Goal: Task Accomplishment & Management: Manage account settings

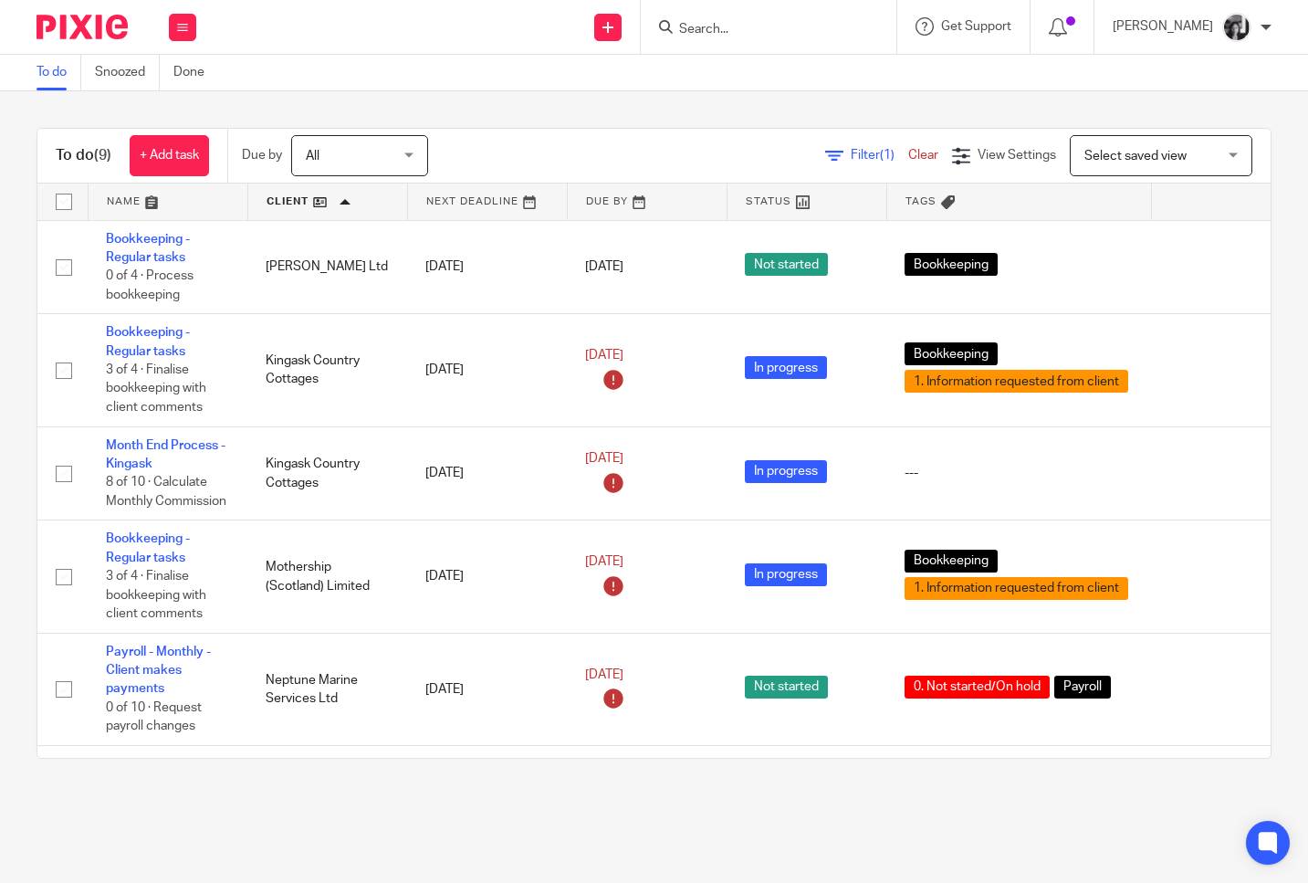
click at [297, 204] on link at bounding box center [327, 201] width 159 height 37
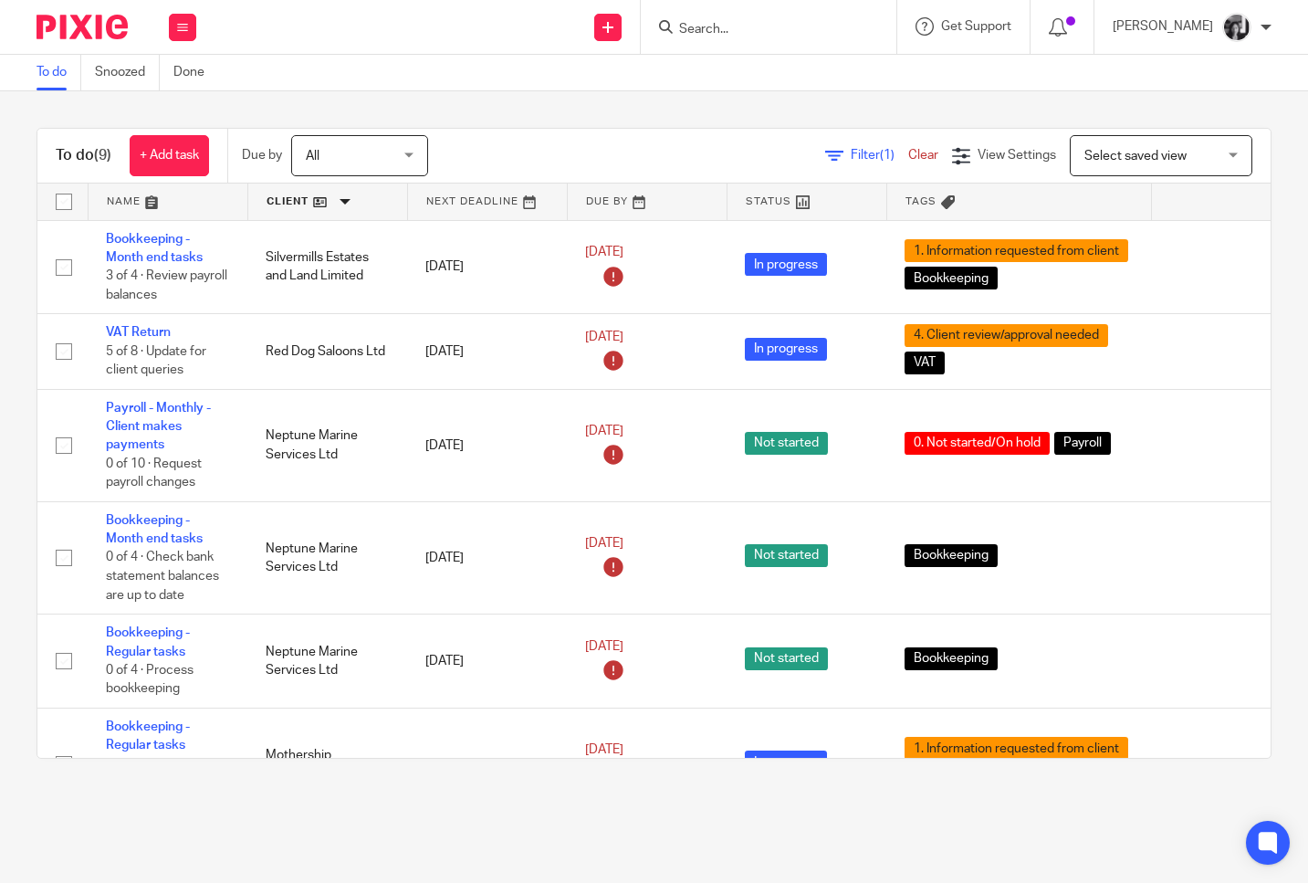
click at [298, 204] on link at bounding box center [327, 201] width 159 height 37
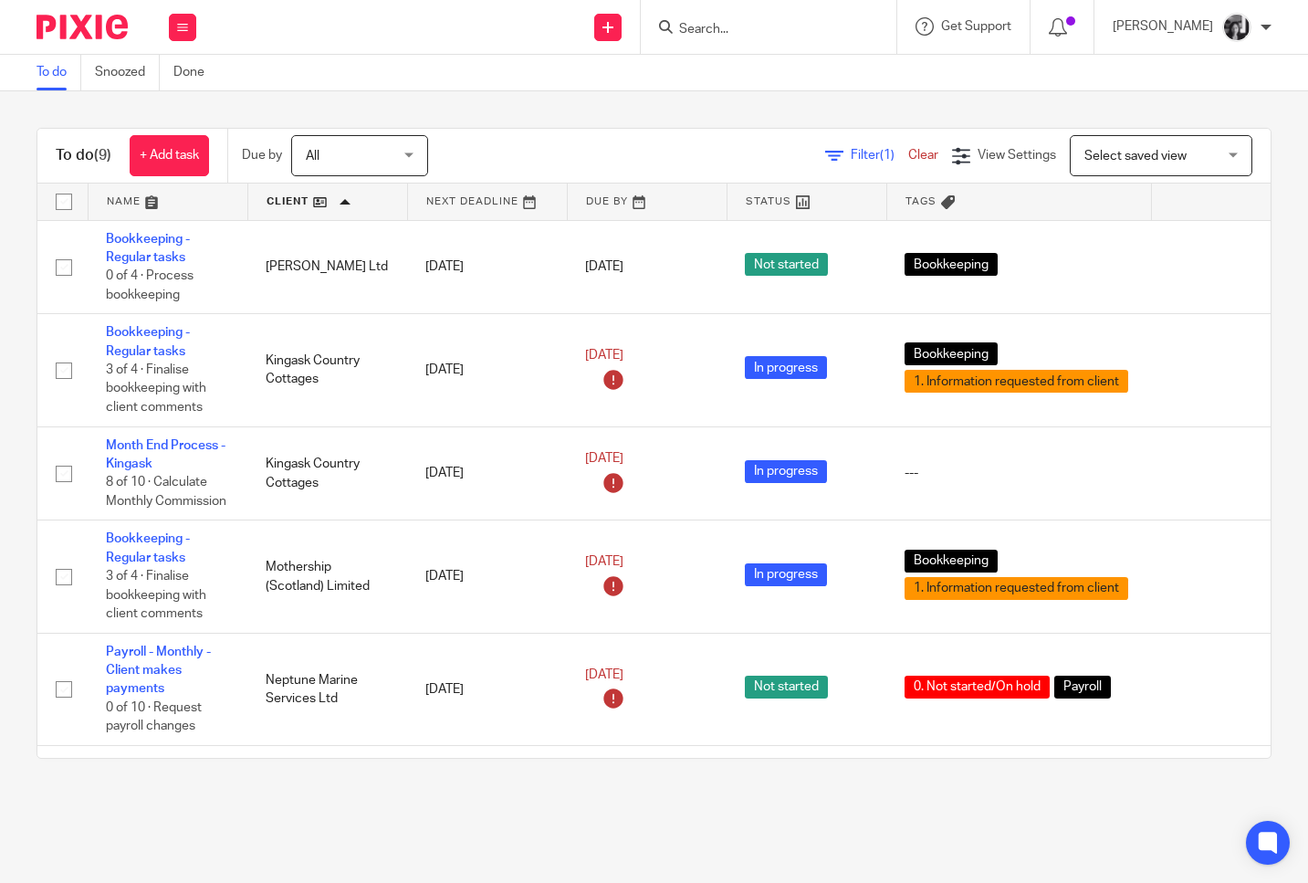
scroll to position [395, 0]
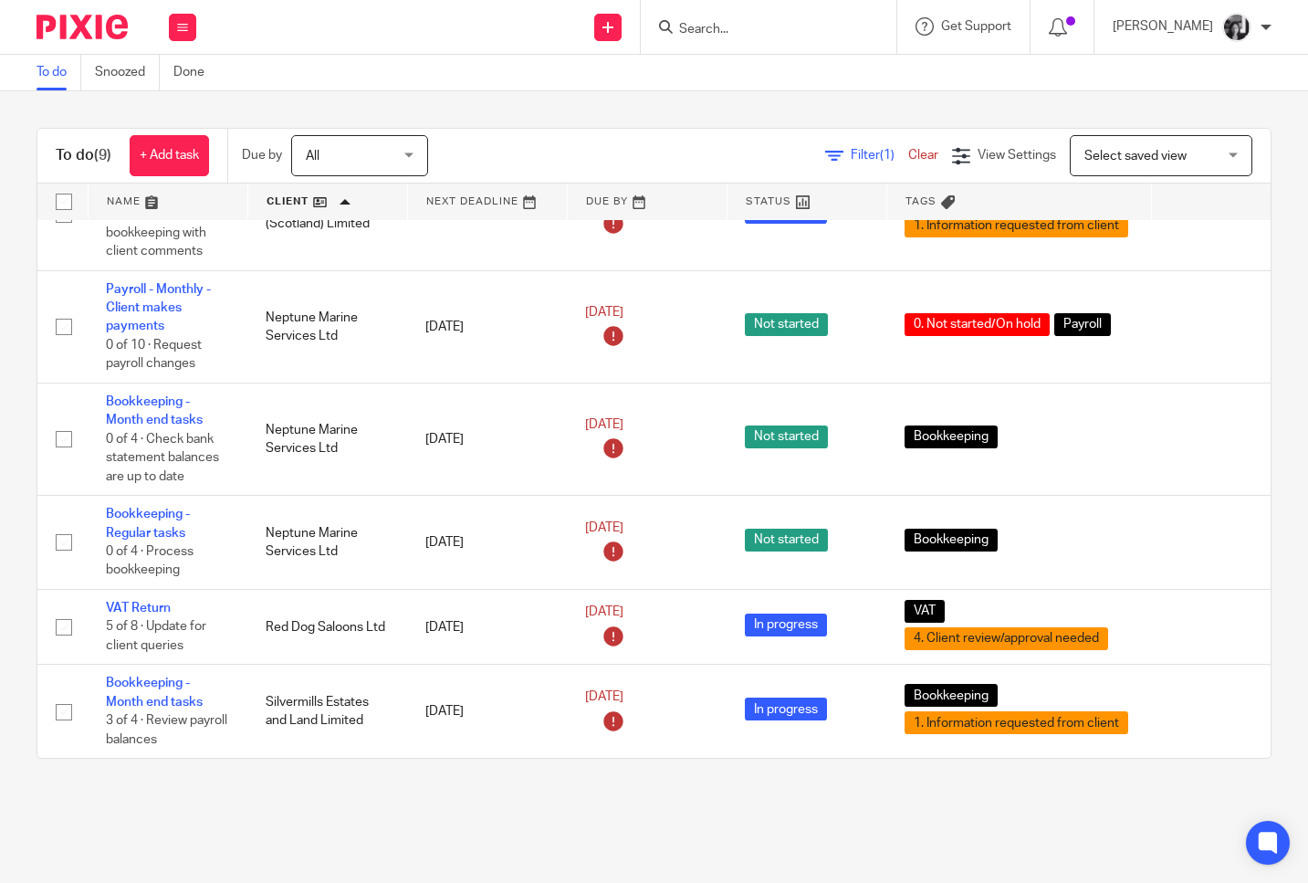
click at [851, 156] on span "Filter (1)" at bounding box center [879, 155] width 57 height 13
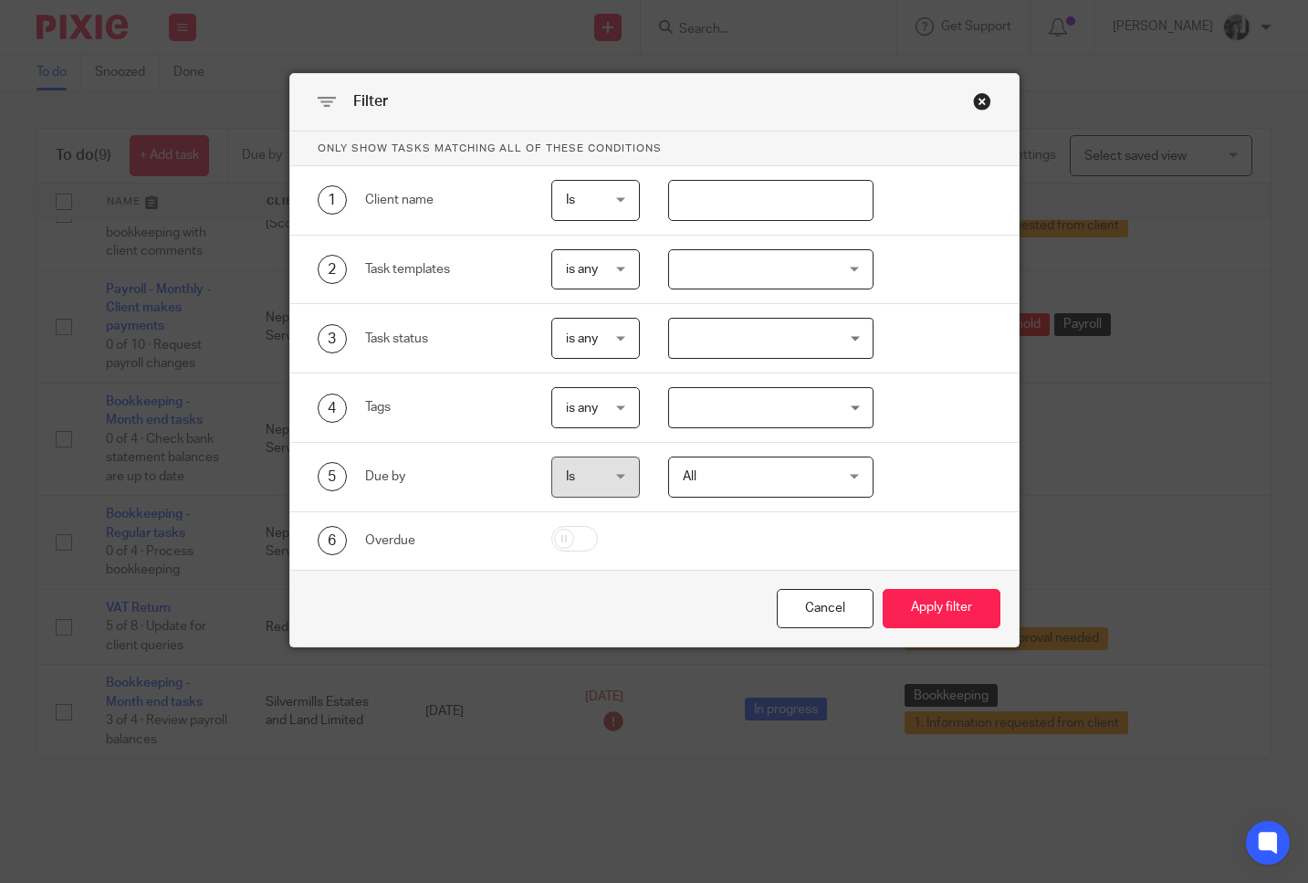
click at [784, 193] on input "text" at bounding box center [770, 200] width 205 height 41
type input "neptune"
click at [883, 589] on button "Apply filter" at bounding box center [942, 608] width 118 height 39
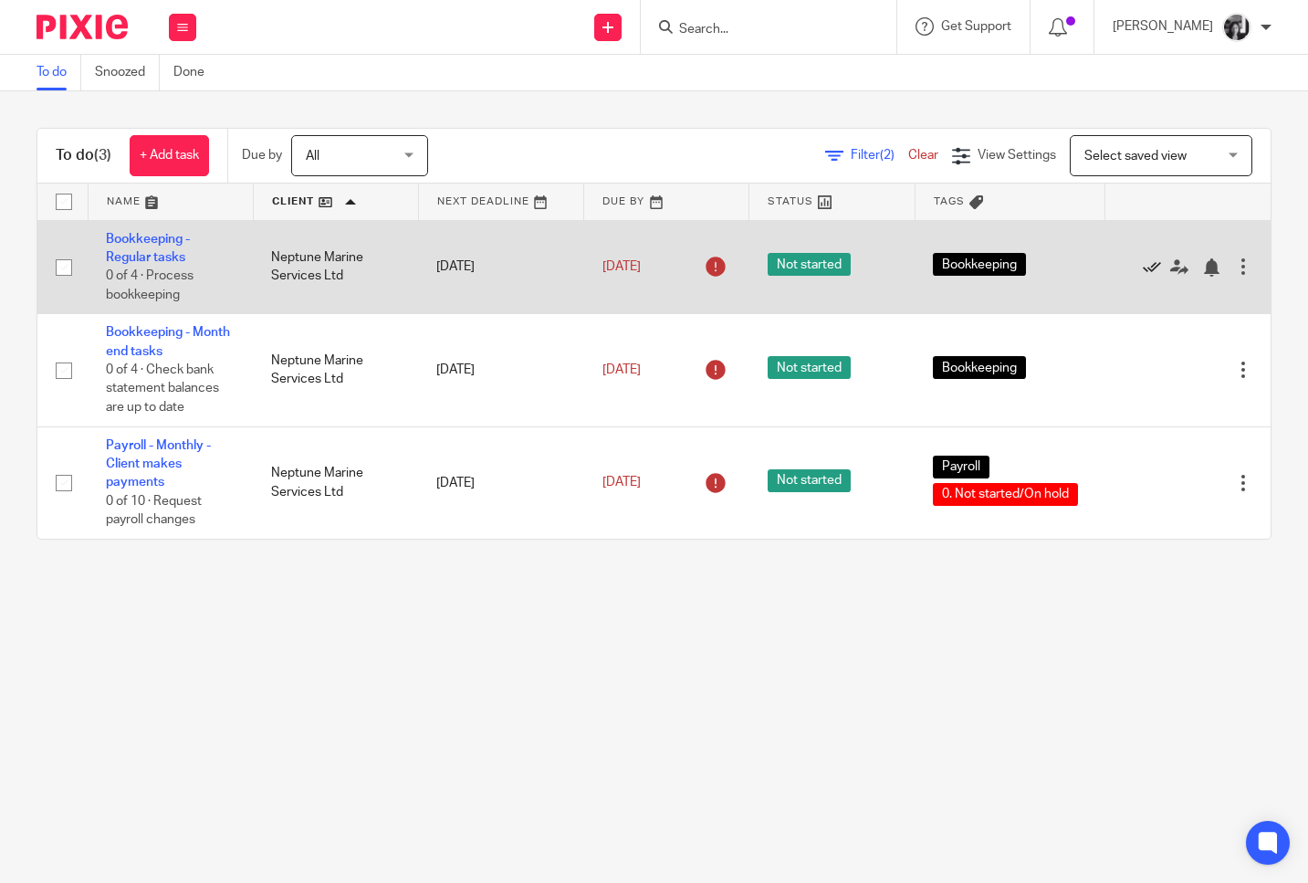
click at [1143, 269] on icon at bounding box center [1152, 267] width 18 height 18
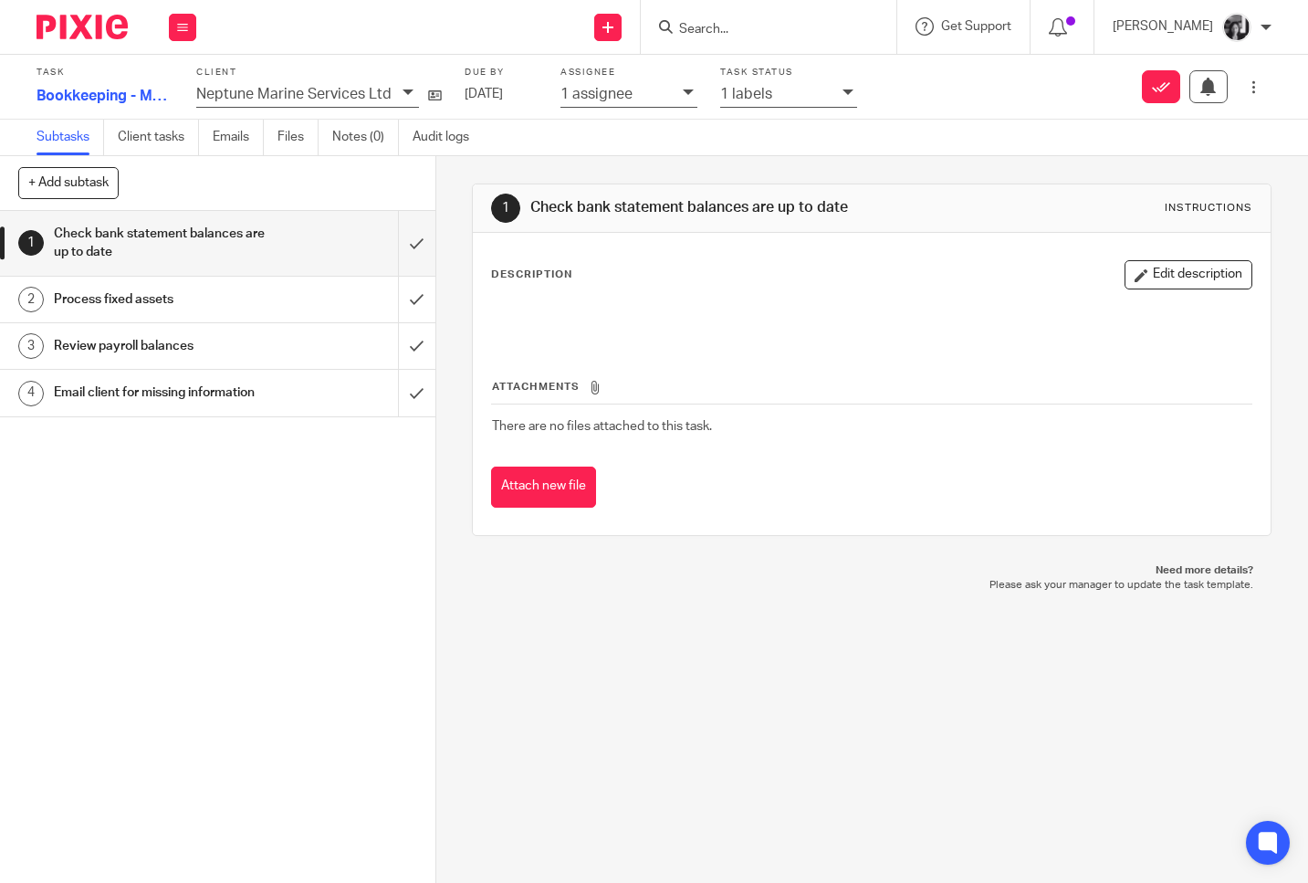
click at [833, 93] on div "1 labels" at bounding box center [788, 95] width 137 height 25
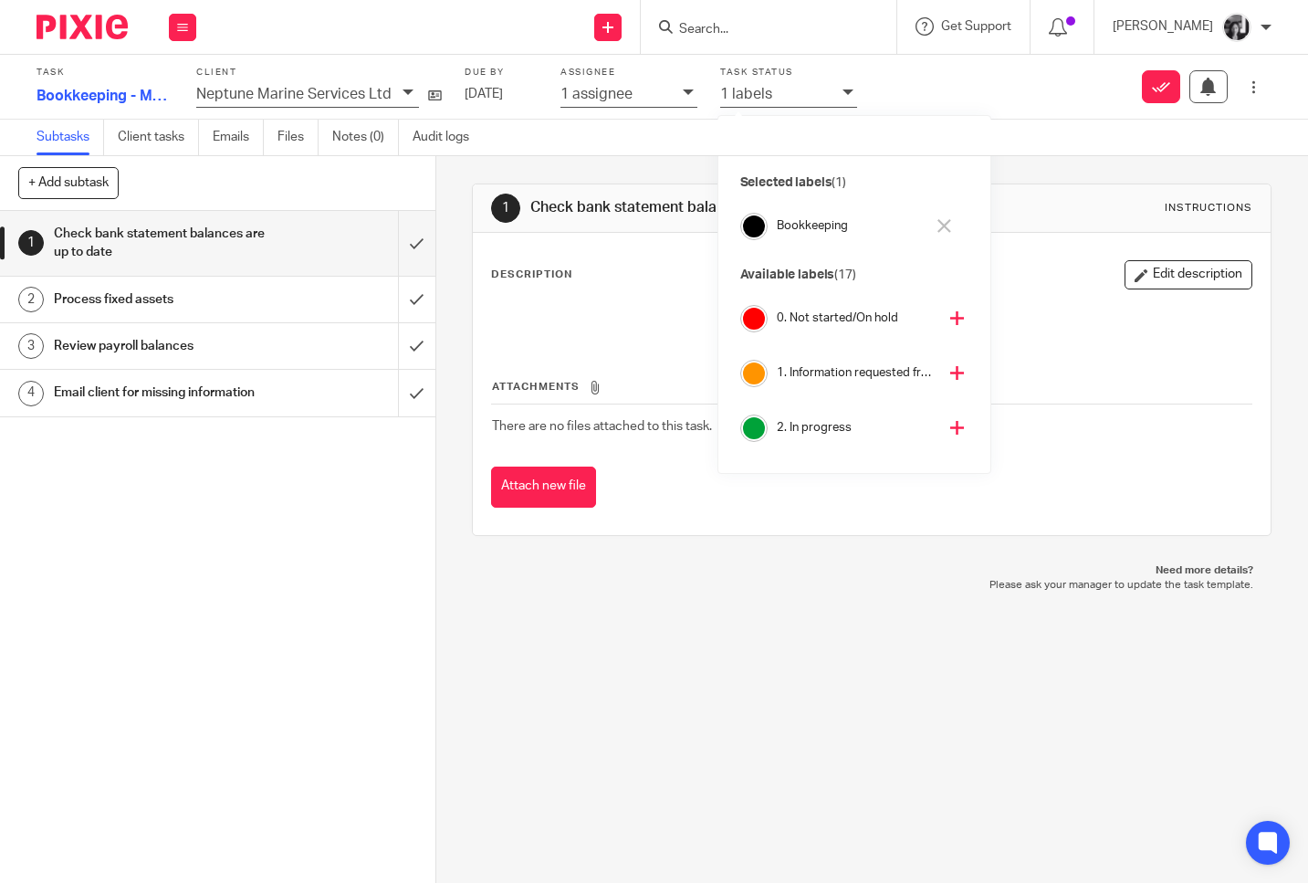
click at [950, 376] on icon at bounding box center [957, 373] width 14 height 14
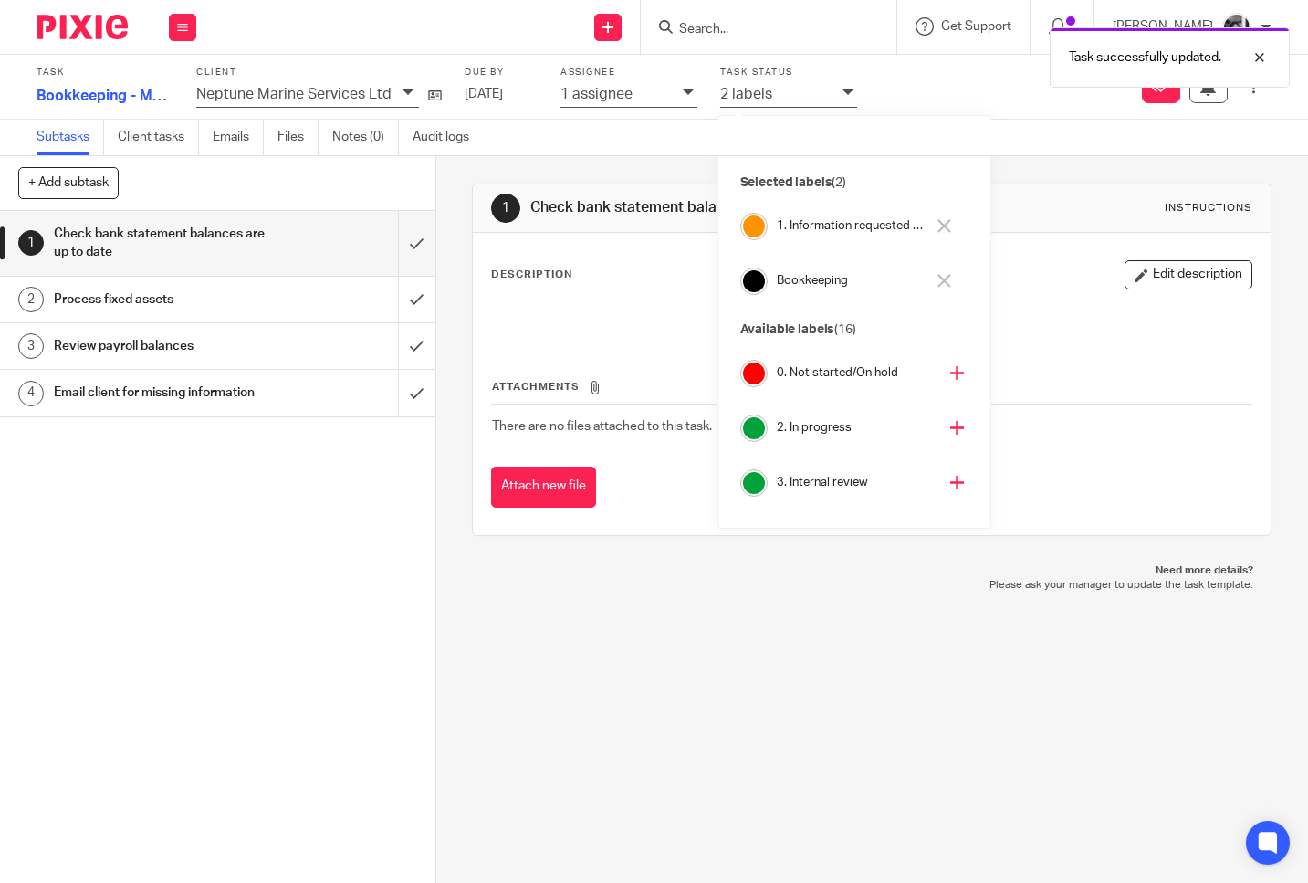
click at [1140, 173] on div "1 Check bank statement balances are up to date Instructions Description Edit de…" at bounding box center [871, 359] width 799 height 407
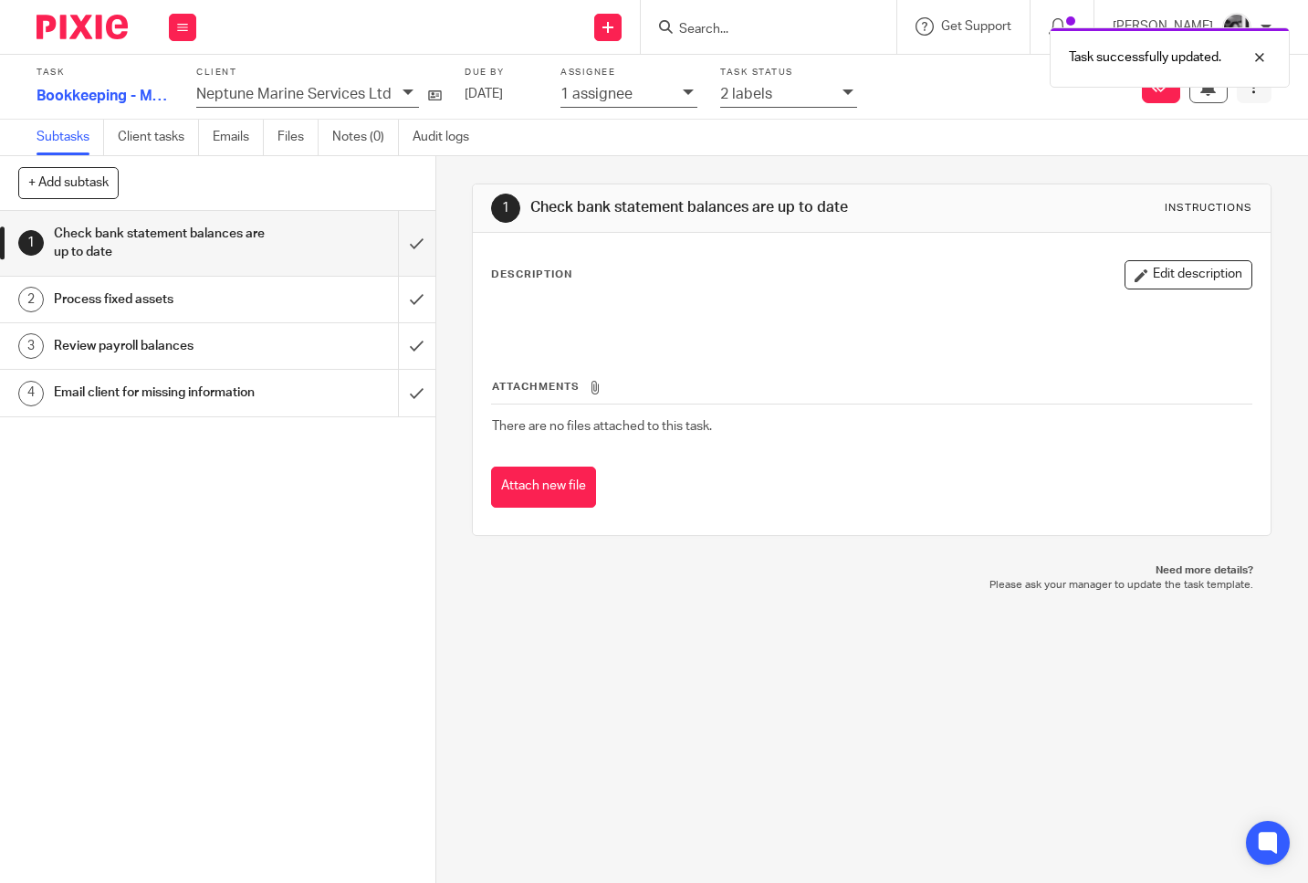
click at [1240, 98] on button at bounding box center [1254, 86] width 35 height 33
click at [1071, 201] on span "Advanced task editor" at bounding box center [1104, 199] width 122 height 13
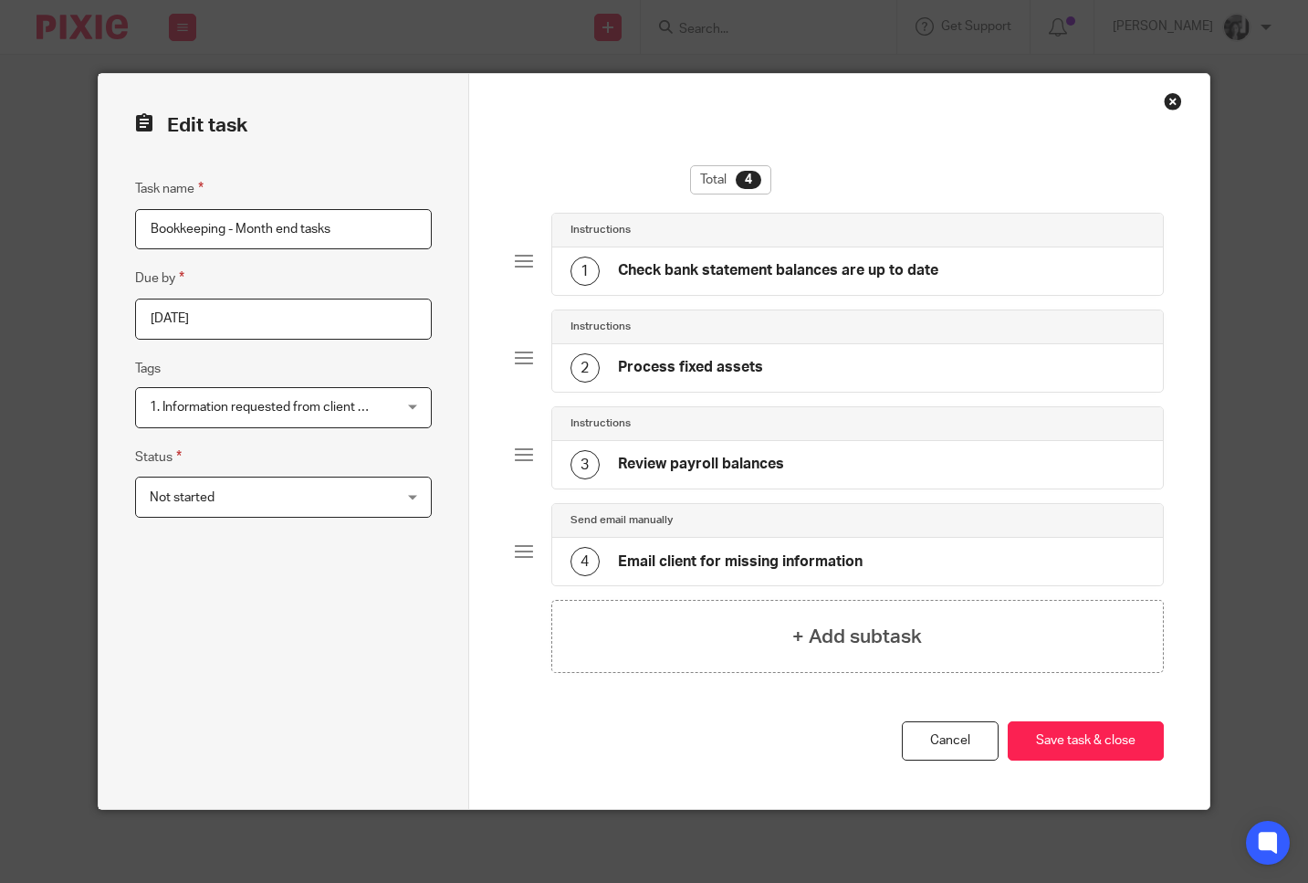
click at [236, 486] on span "Not started" at bounding box center [262, 496] width 225 height 38
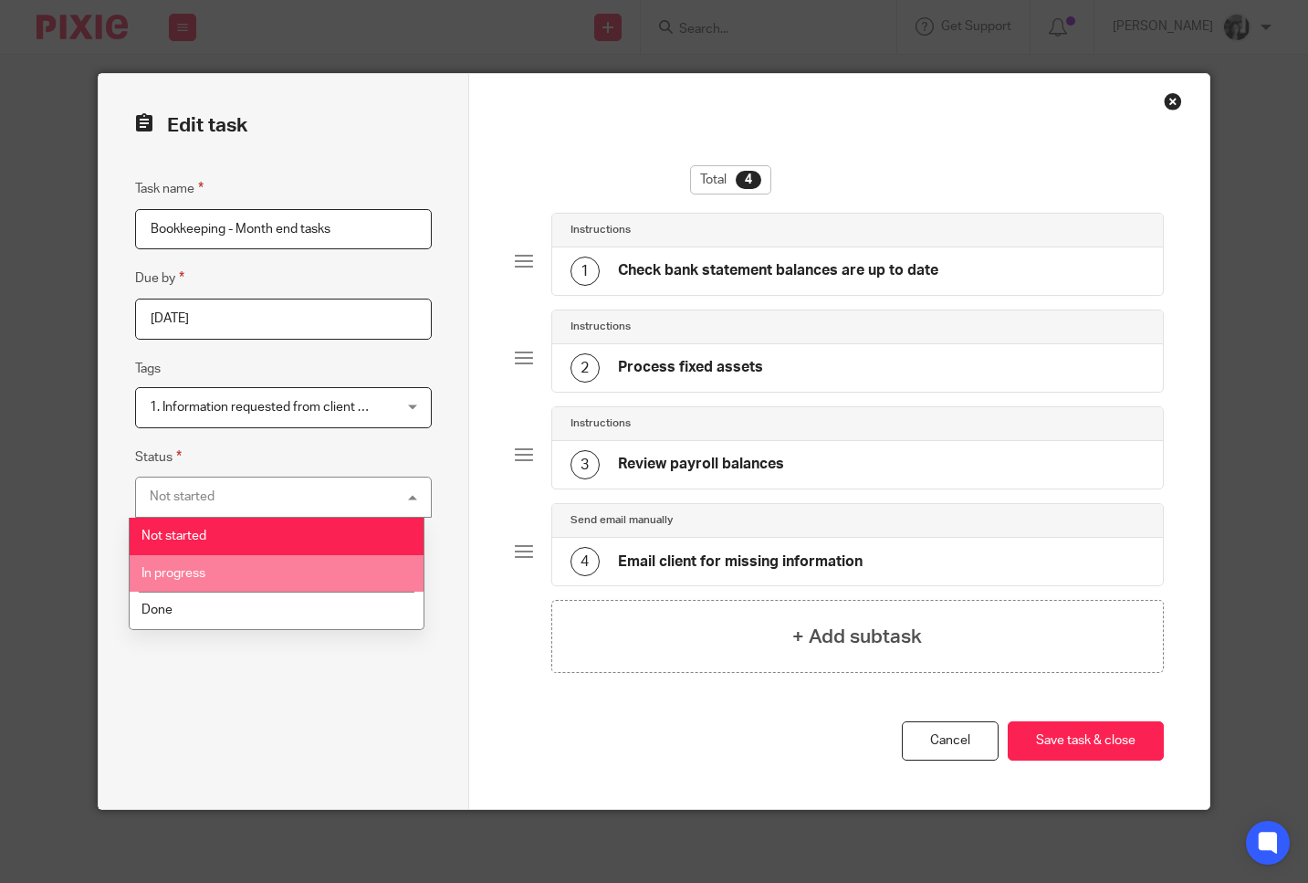
click at [235, 576] on li "In progress" at bounding box center [277, 573] width 294 height 37
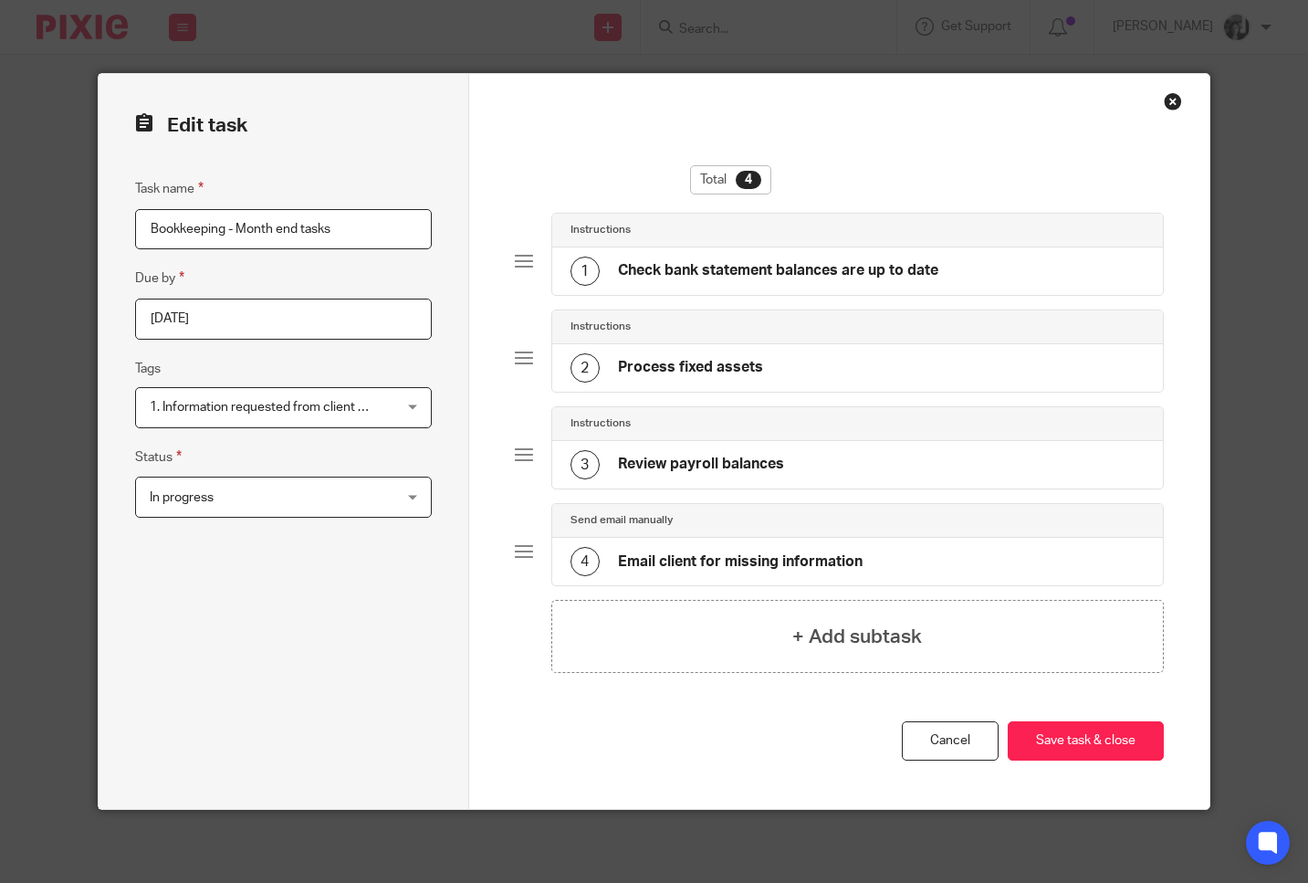
drag, startPoint x: 245, startPoint y: 584, endPoint x: 402, endPoint y: 596, distance: 157.4
click at [287, 587] on div "Task name Bookkeeping - Month end tasks Due by 2025-09-01 Tags 1. Information r…" at bounding box center [283, 475] width 296 height 594
click at [1078, 741] on button "Save task & close" at bounding box center [1086, 740] width 156 height 39
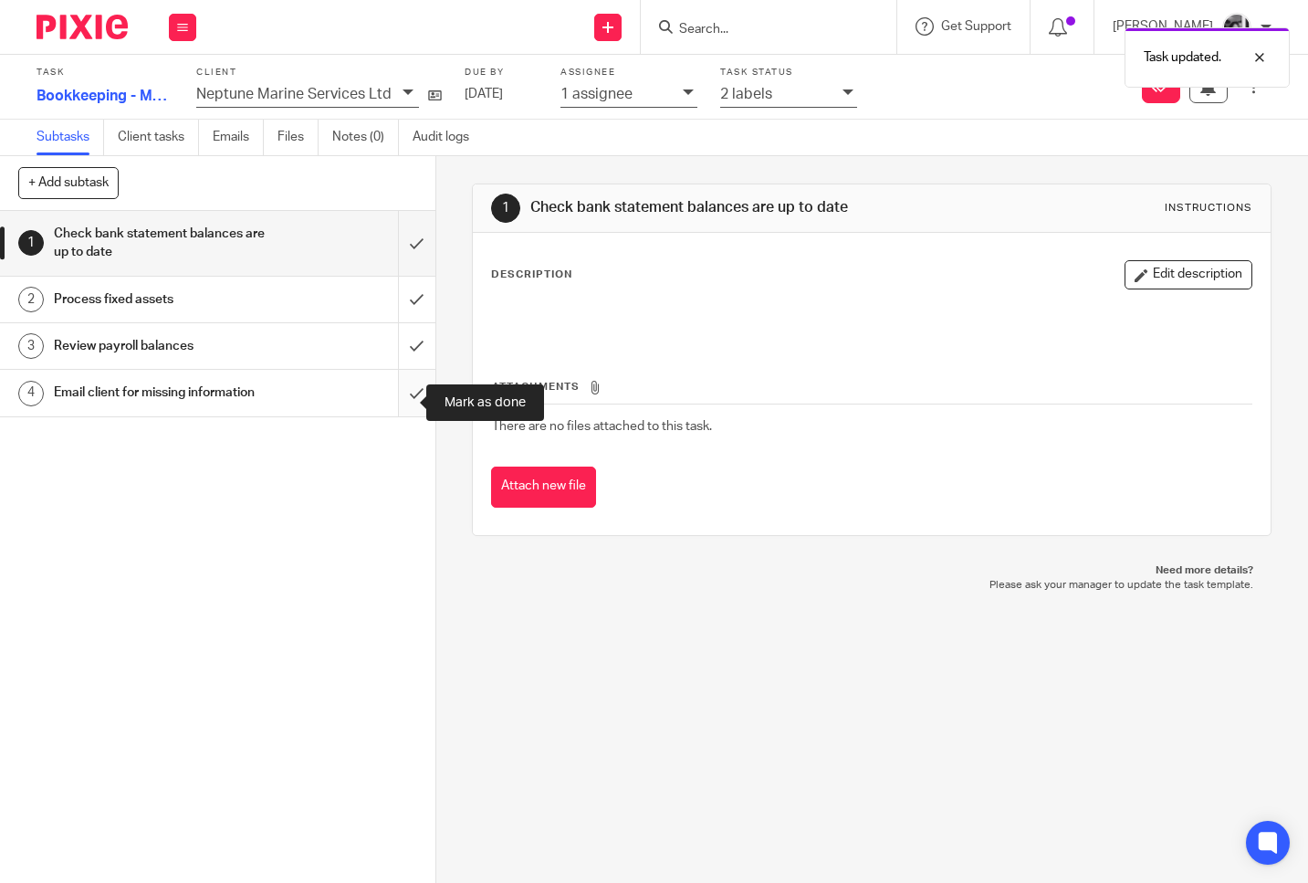
click at [405, 409] on input "submit" at bounding box center [217, 393] width 435 height 46
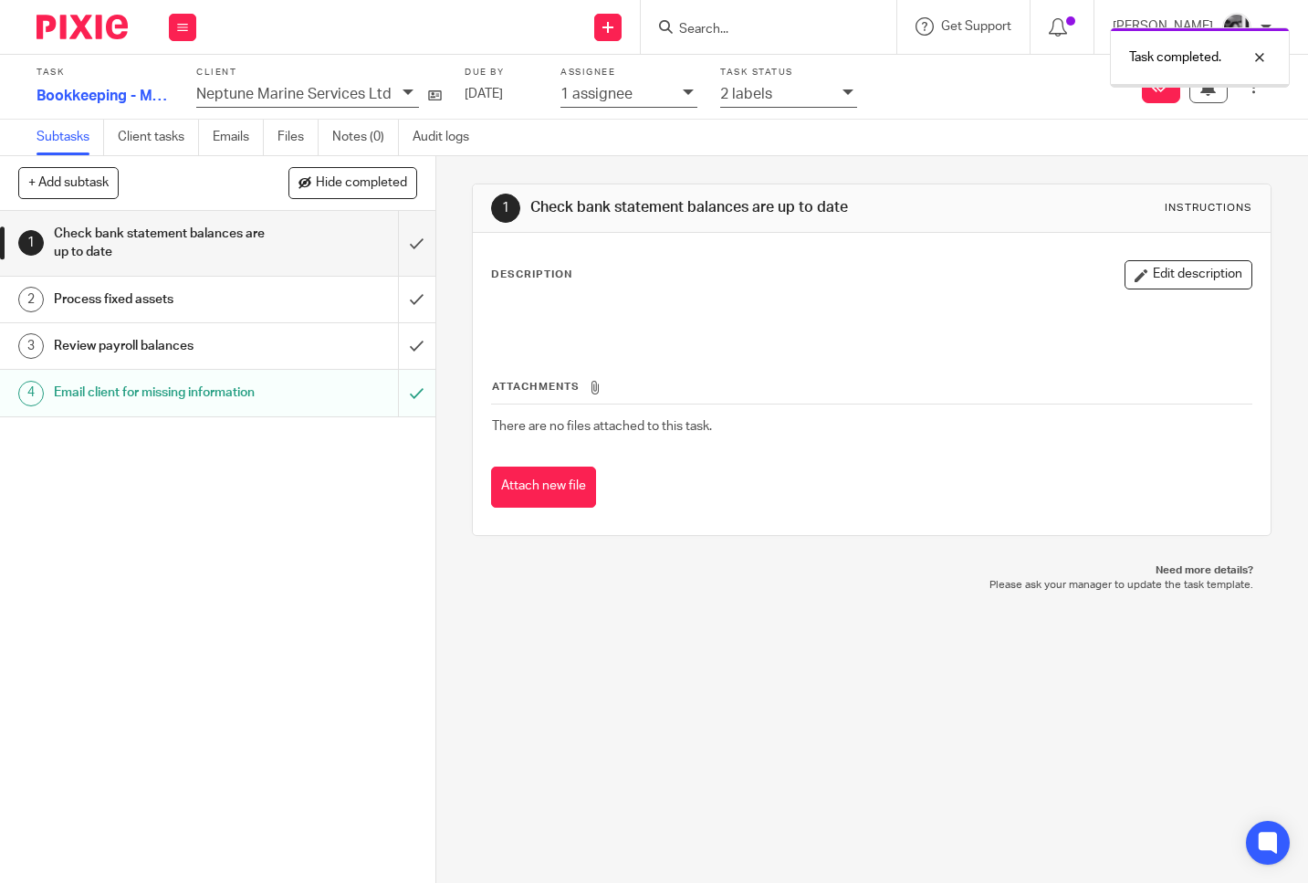
click at [444, 413] on div "1 Check bank statement balances are up to date Instructions Description Edit de…" at bounding box center [872, 519] width 872 height 726
click at [193, 349] on h1 "Review payroll balances" at bounding box center [162, 345] width 217 height 27
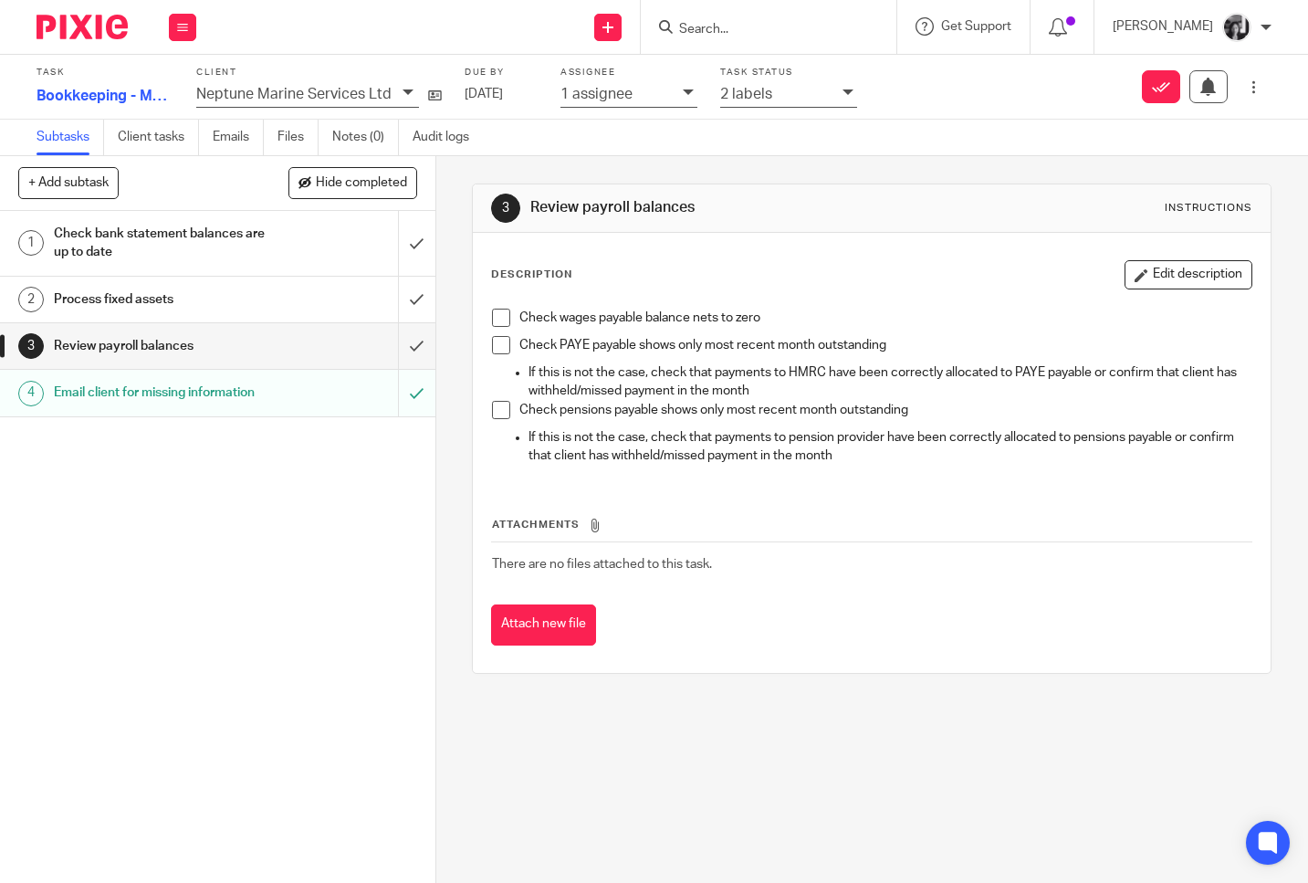
click at [495, 319] on span at bounding box center [501, 317] width 18 height 18
click at [506, 408] on li "Check pensions payable shows only most recent month outstanding" at bounding box center [871, 414] width 759 height 27
click at [500, 412] on span at bounding box center [501, 410] width 18 height 18
click at [503, 345] on span at bounding box center [501, 345] width 18 height 18
click at [401, 344] on input "submit" at bounding box center [217, 346] width 435 height 46
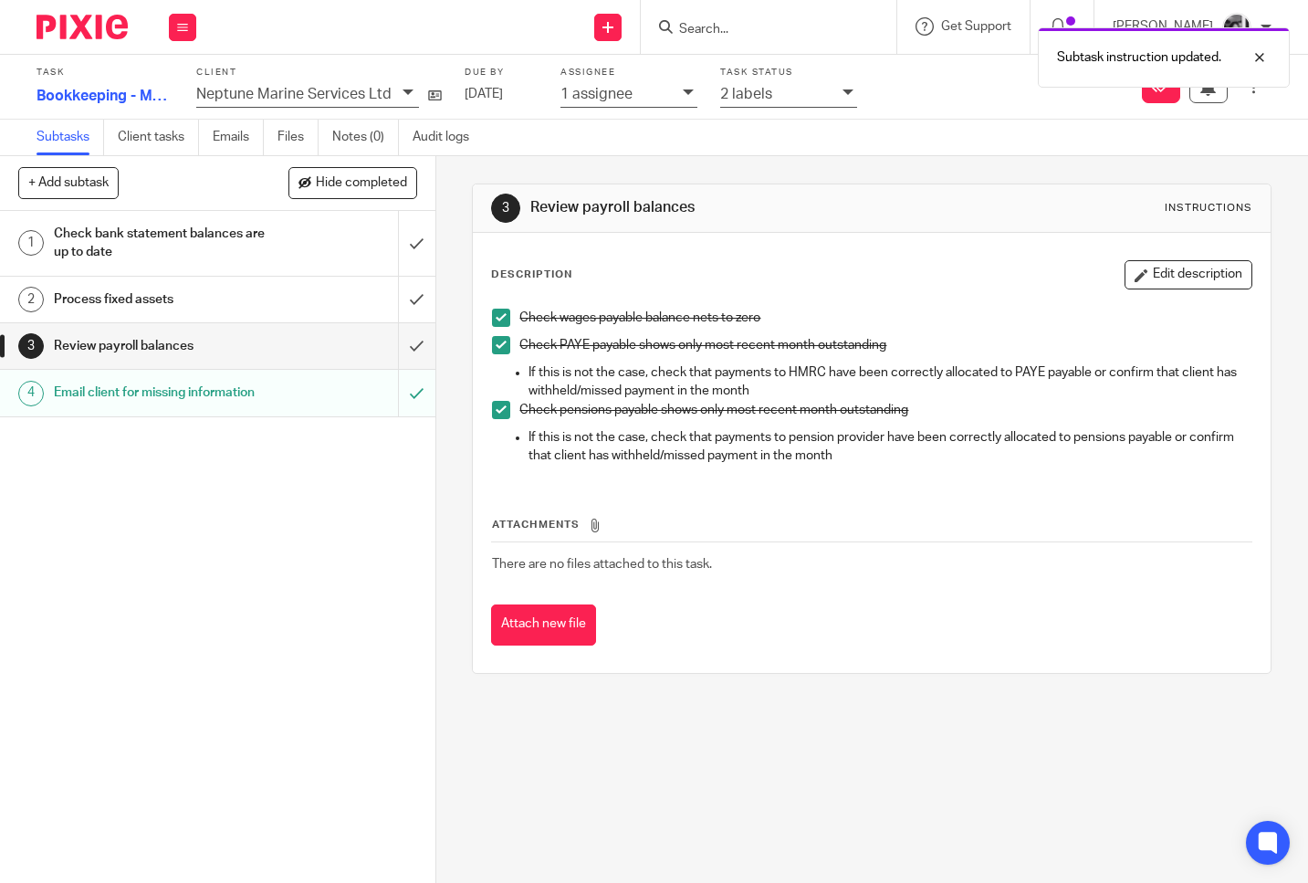
click at [457, 365] on div "3 Review payroll balances Instructions Description Edit description Check wages…" at bounding box center [872, 519] width 872 height 726
click at [443, 339] on div "3 Review payroll balances Instructions Description Edit description Check wages…" at bounding box center [872, 519] width 872 height 726
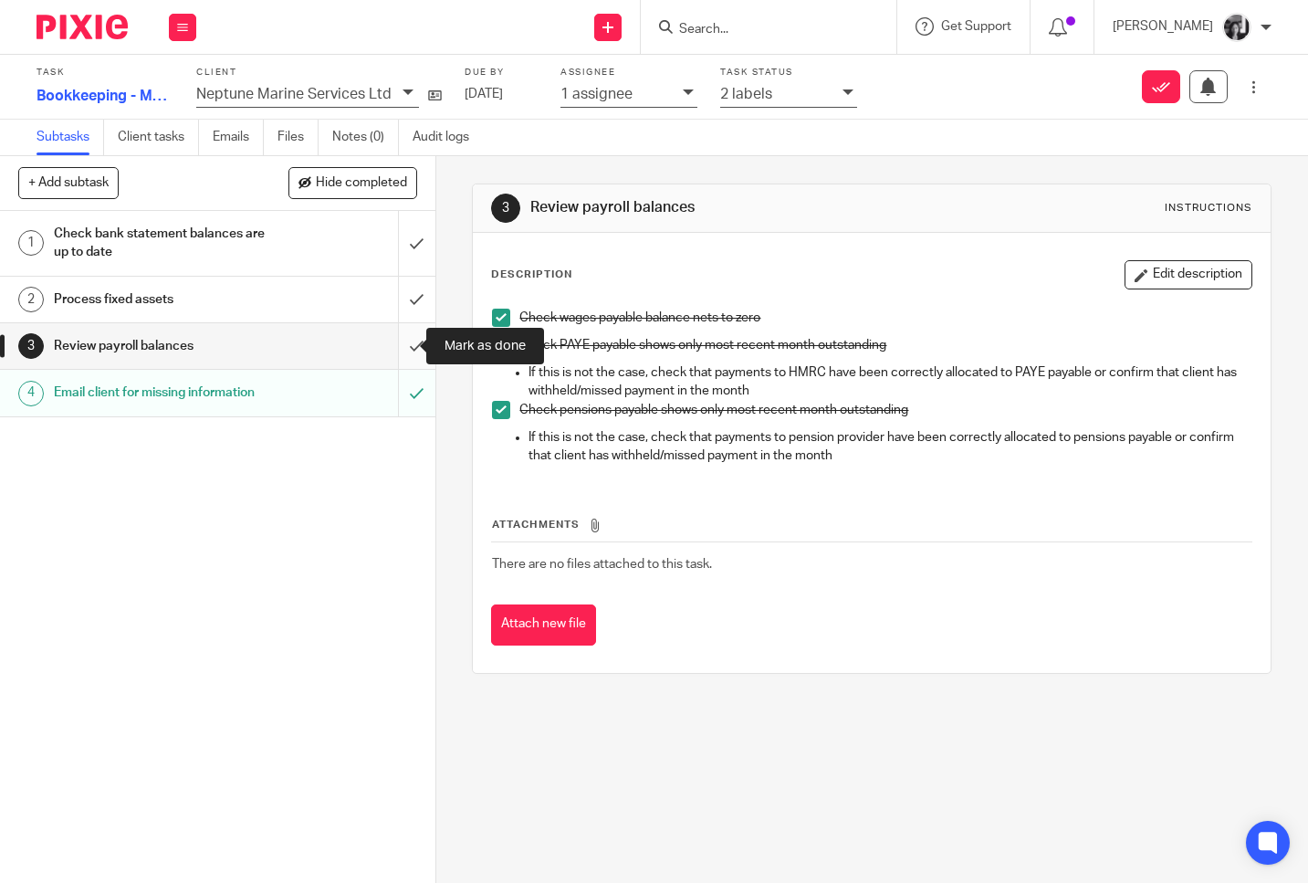
click at [398, 347] on input "submit" at bounding box center [217, 346] width 435 height 46
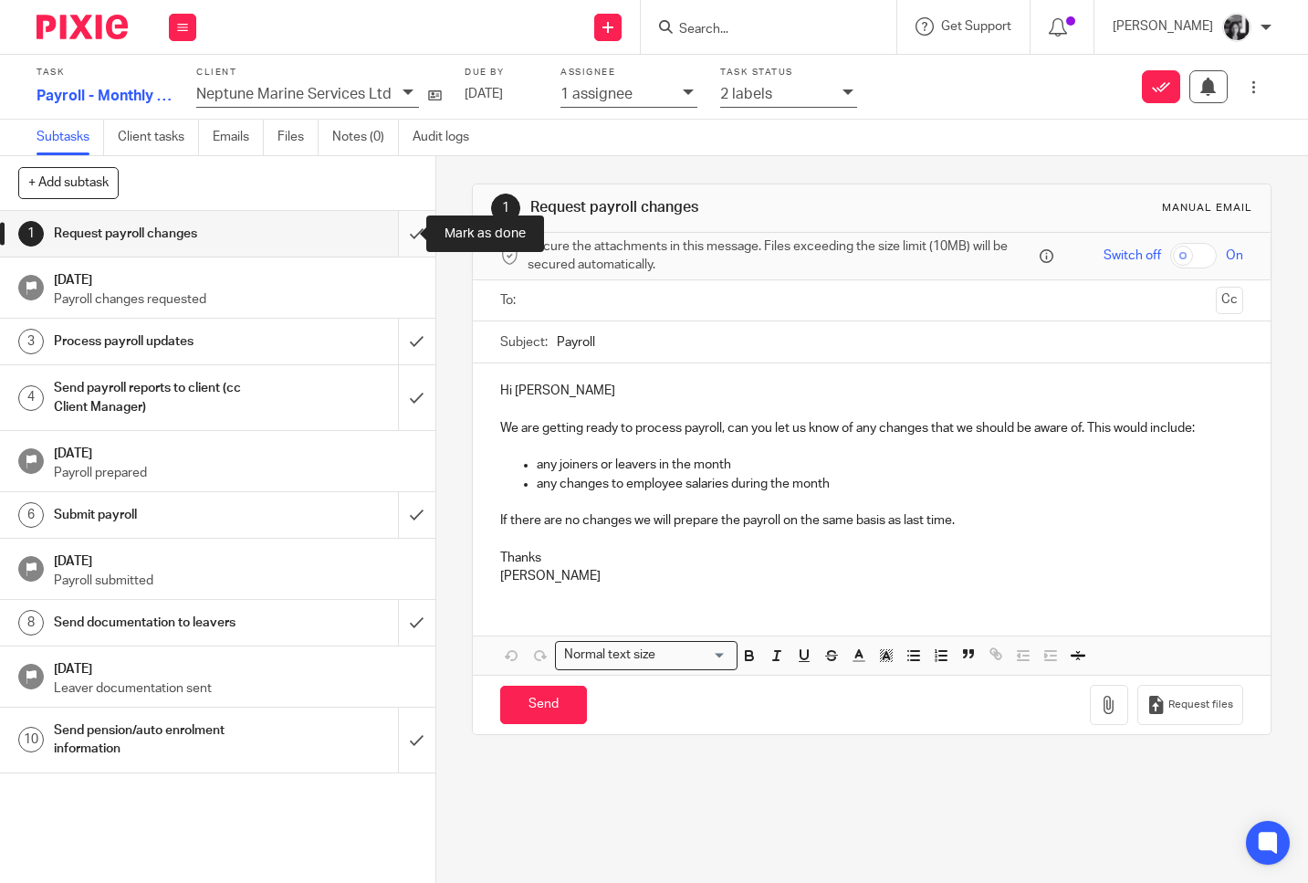
click at [406, 243] on input "submit" at bounding box center [217, 234] width 435 height 46
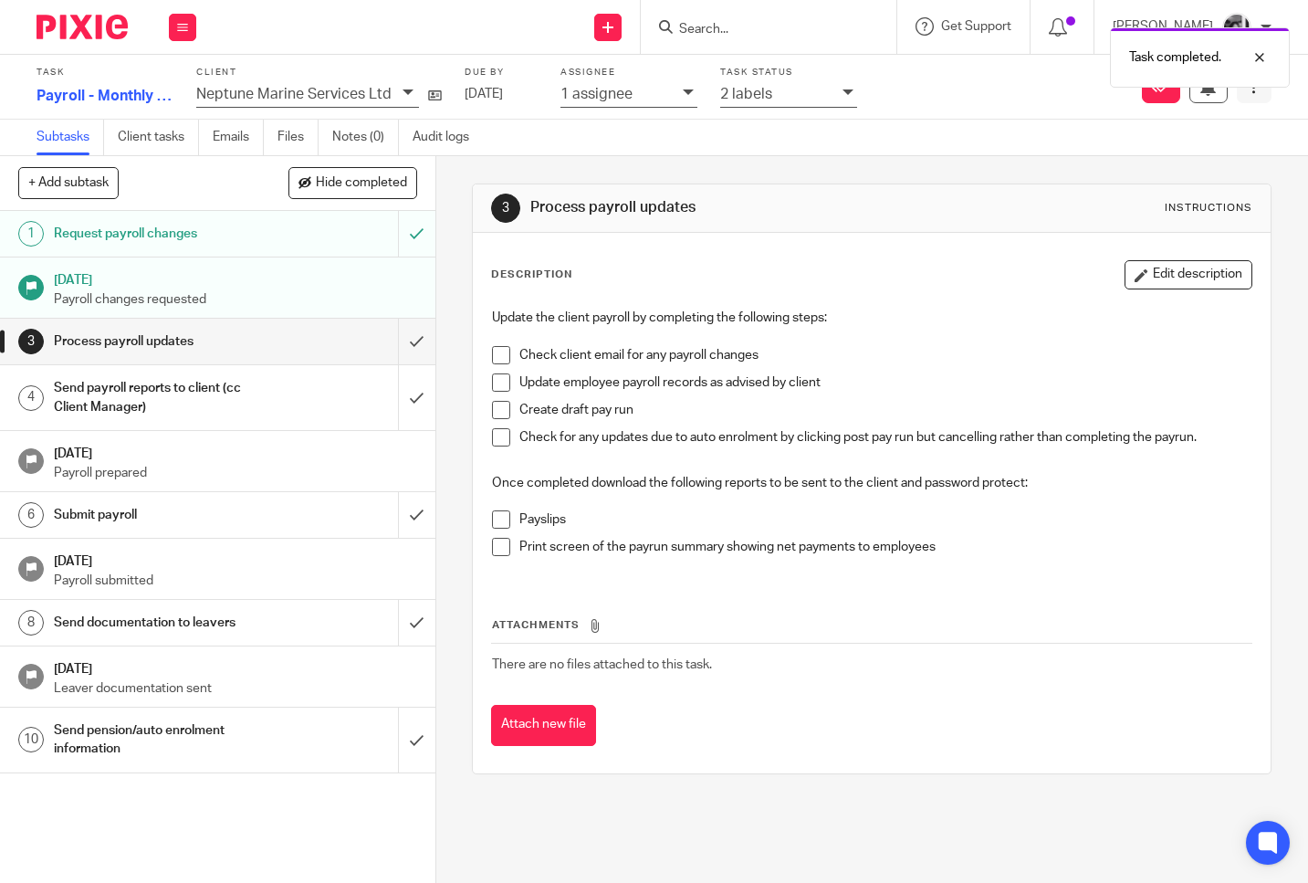
click at [1237, 98] on button at bounding box center [1254, 86] width 35 height 33
click at [1076, 204] on span "Advanced task editor" at bounding box center [1104, 199] width 122 height 13
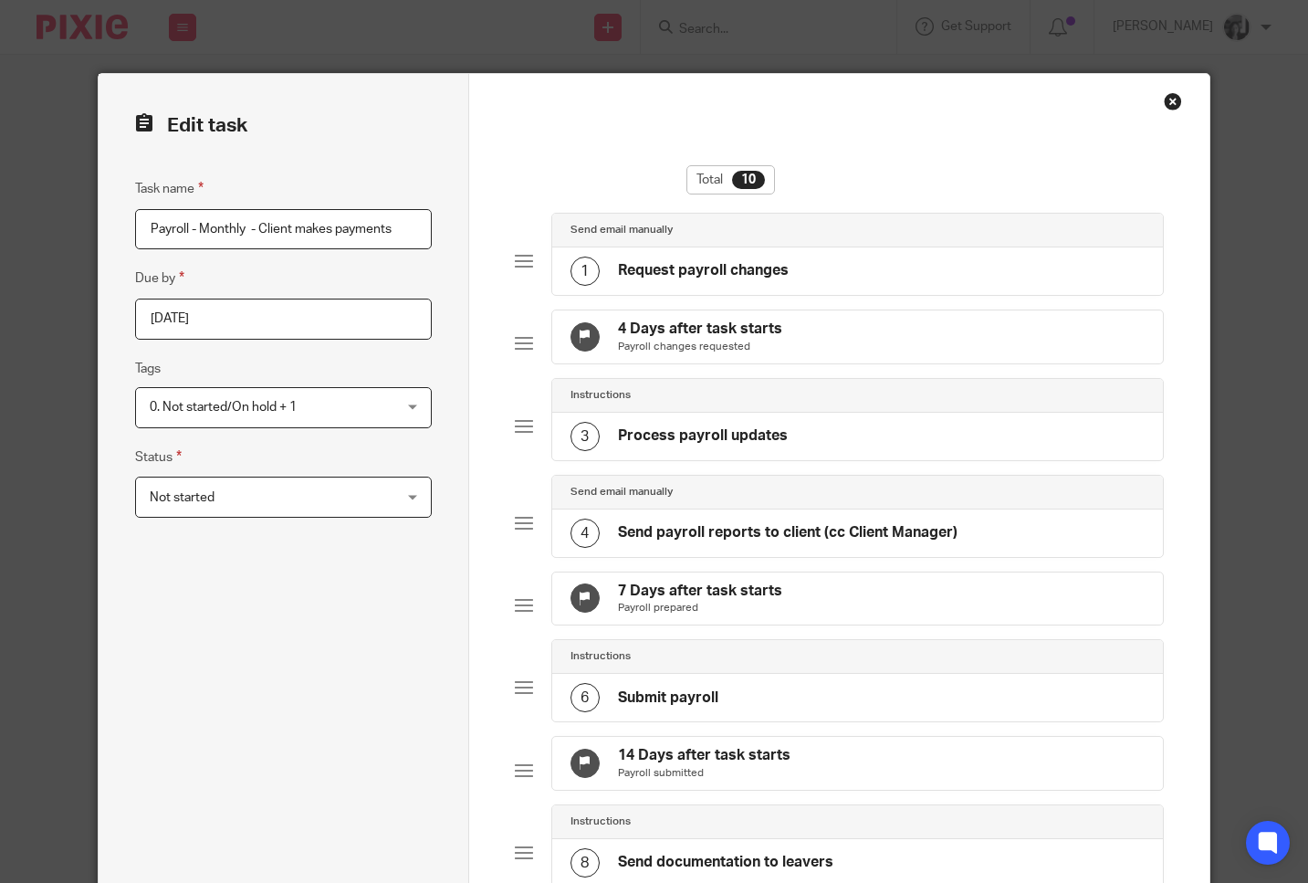
click at [288, 507] on span "Not started" at bounding box center [262, 496] width 225 height 38
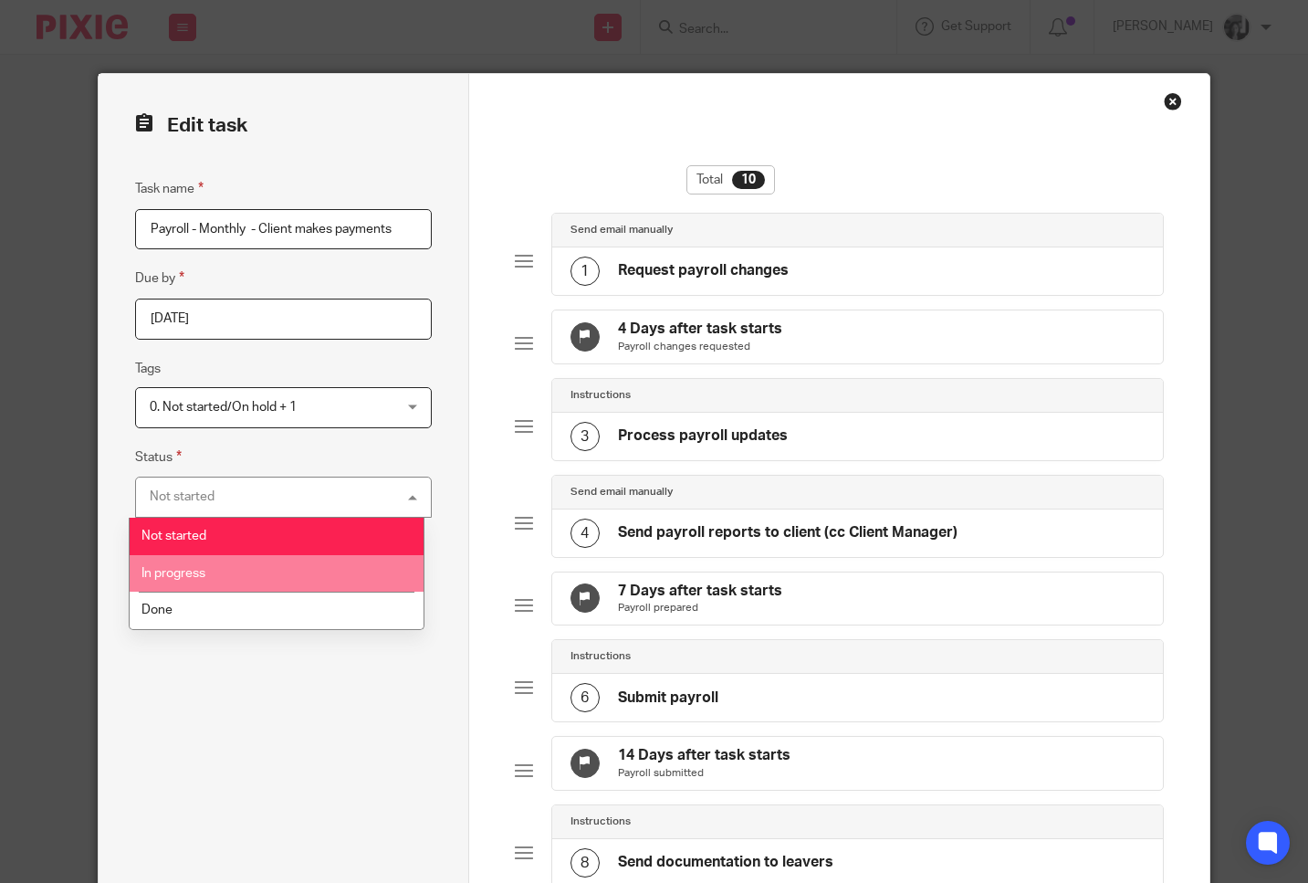
click at [256, 572] on li "In progress" at bounding box center [277, 573] width 294 height 37
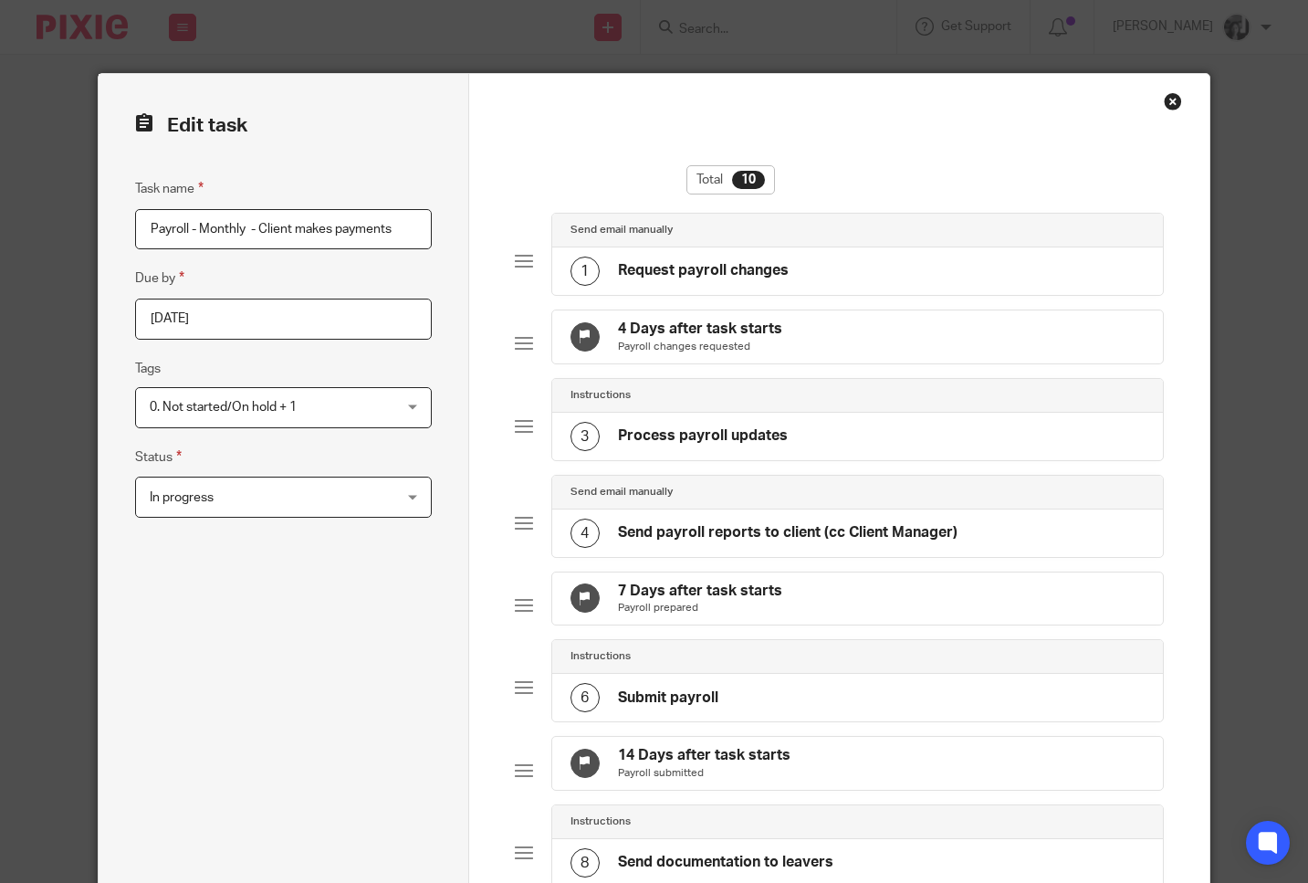
click at [270, 596] on div "Task name Payroll - Monthly - Client makes payments Due by 2025-10-07 Tags 0. N…" at bounding box center [283, 705] width 296 height 1054
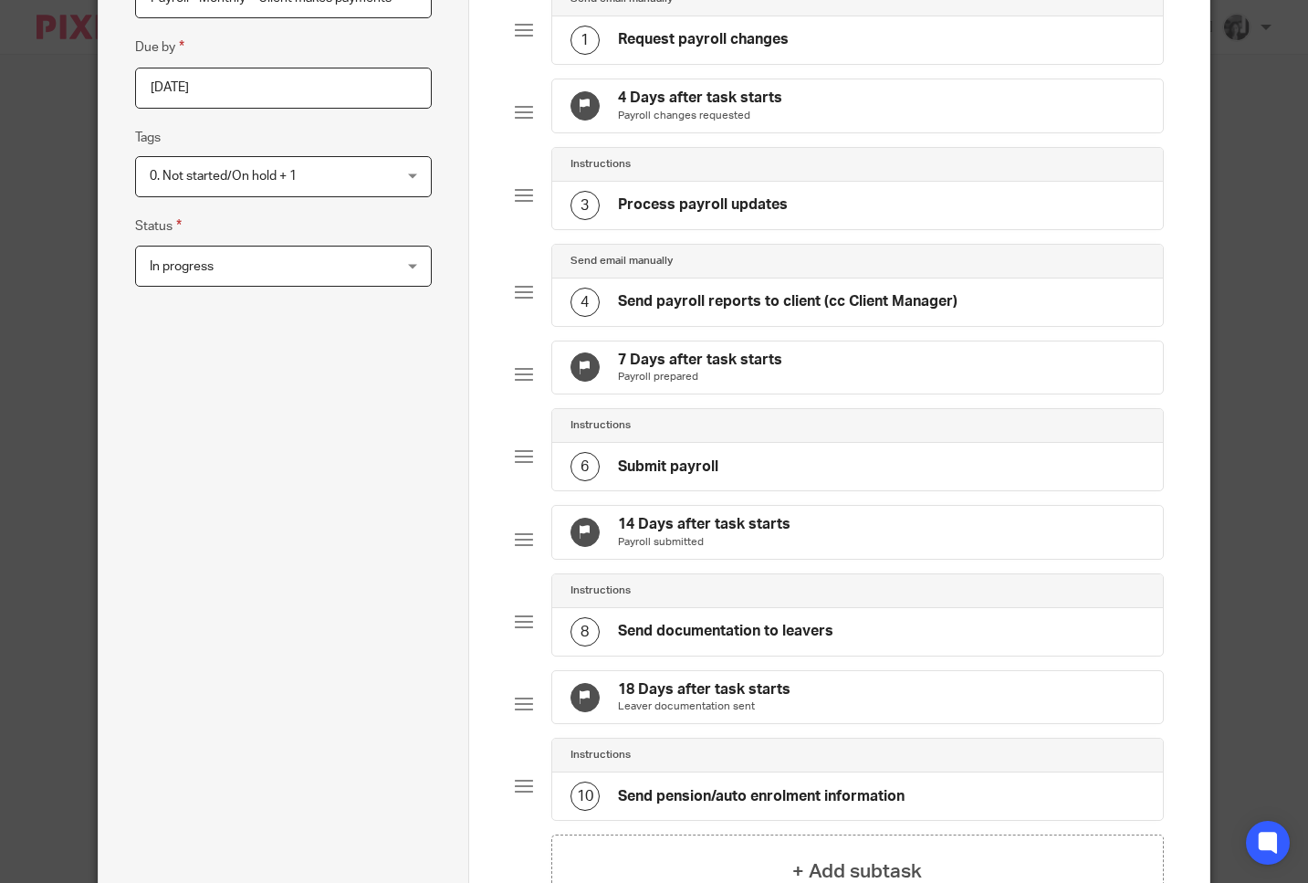
scroll to position [518, 0]
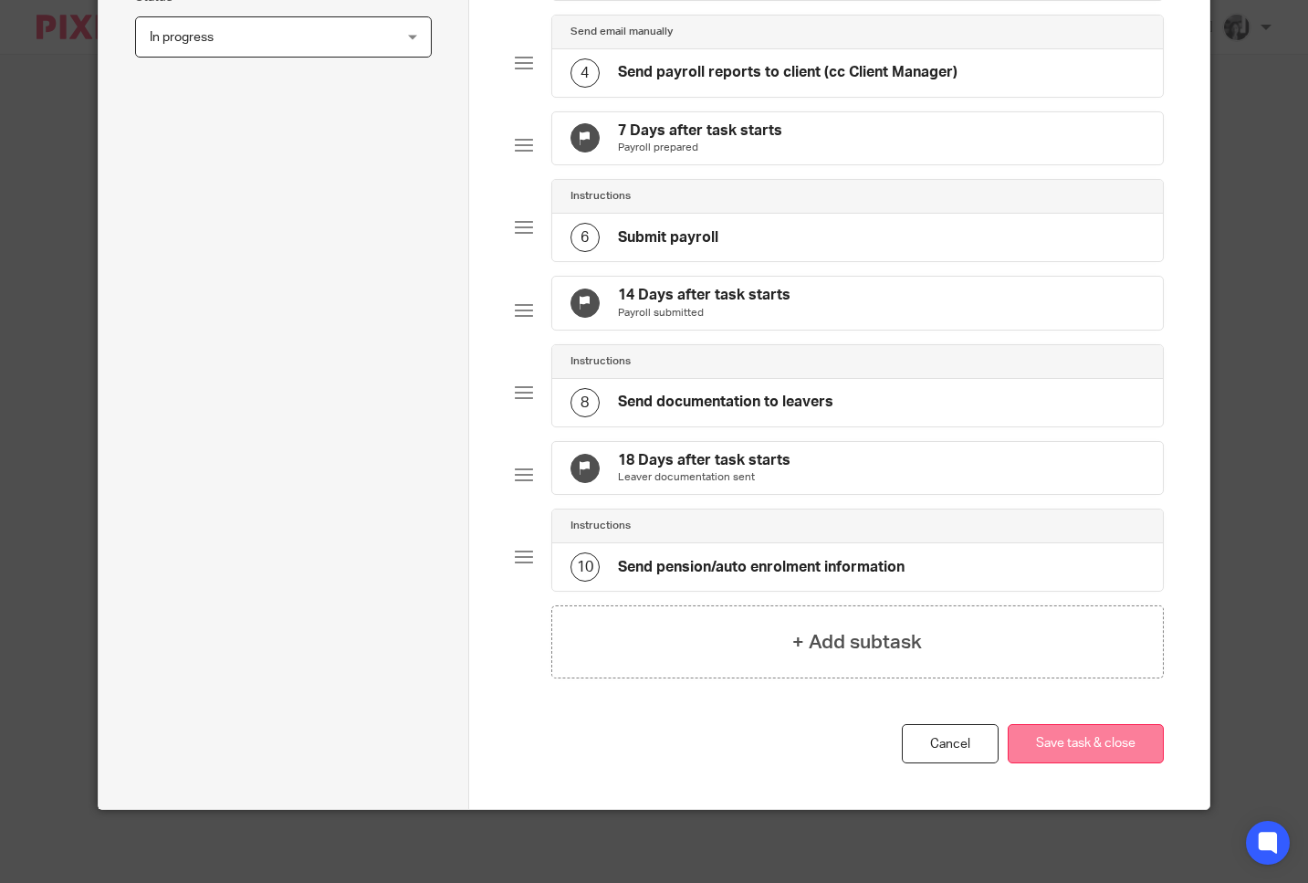
click at [1066, 739] on button "Save task & close" at bounding box center [1086, 743] width 156 height 39
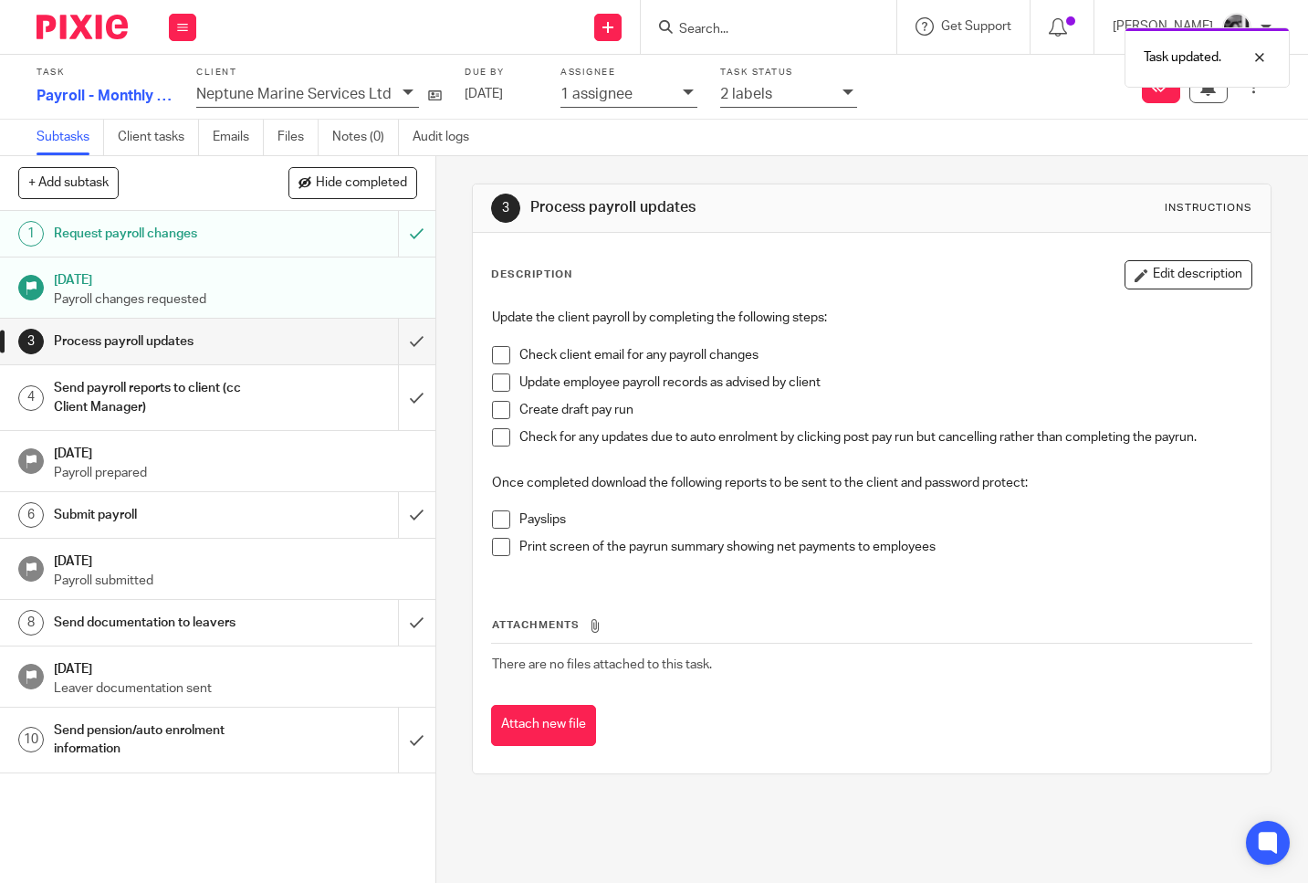
click at [829, 93] on div "2 labels" at bounding box center [776, 93] width 113 height 21
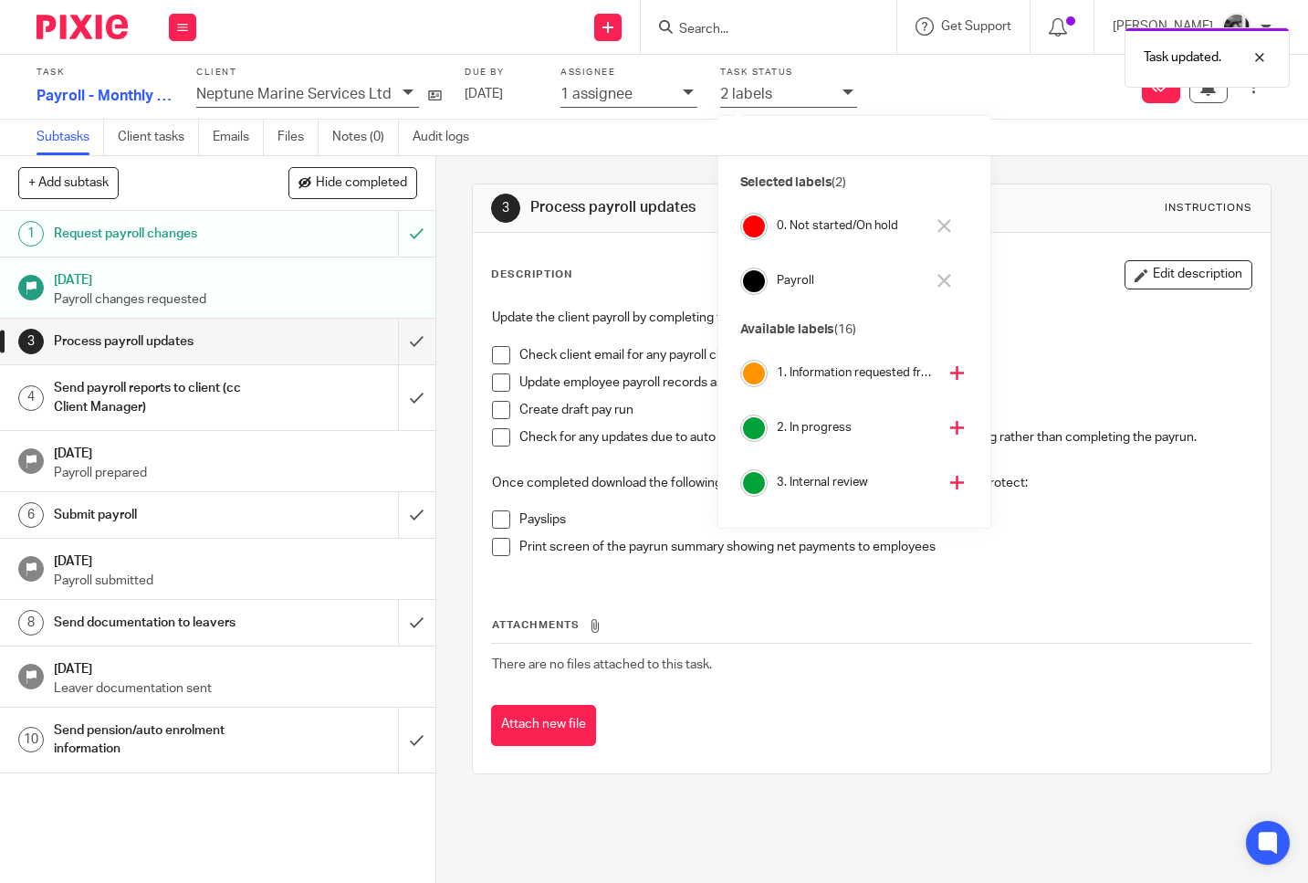
click at [944, 230] on icon at bounding box center [944, 226] width 14 height 14
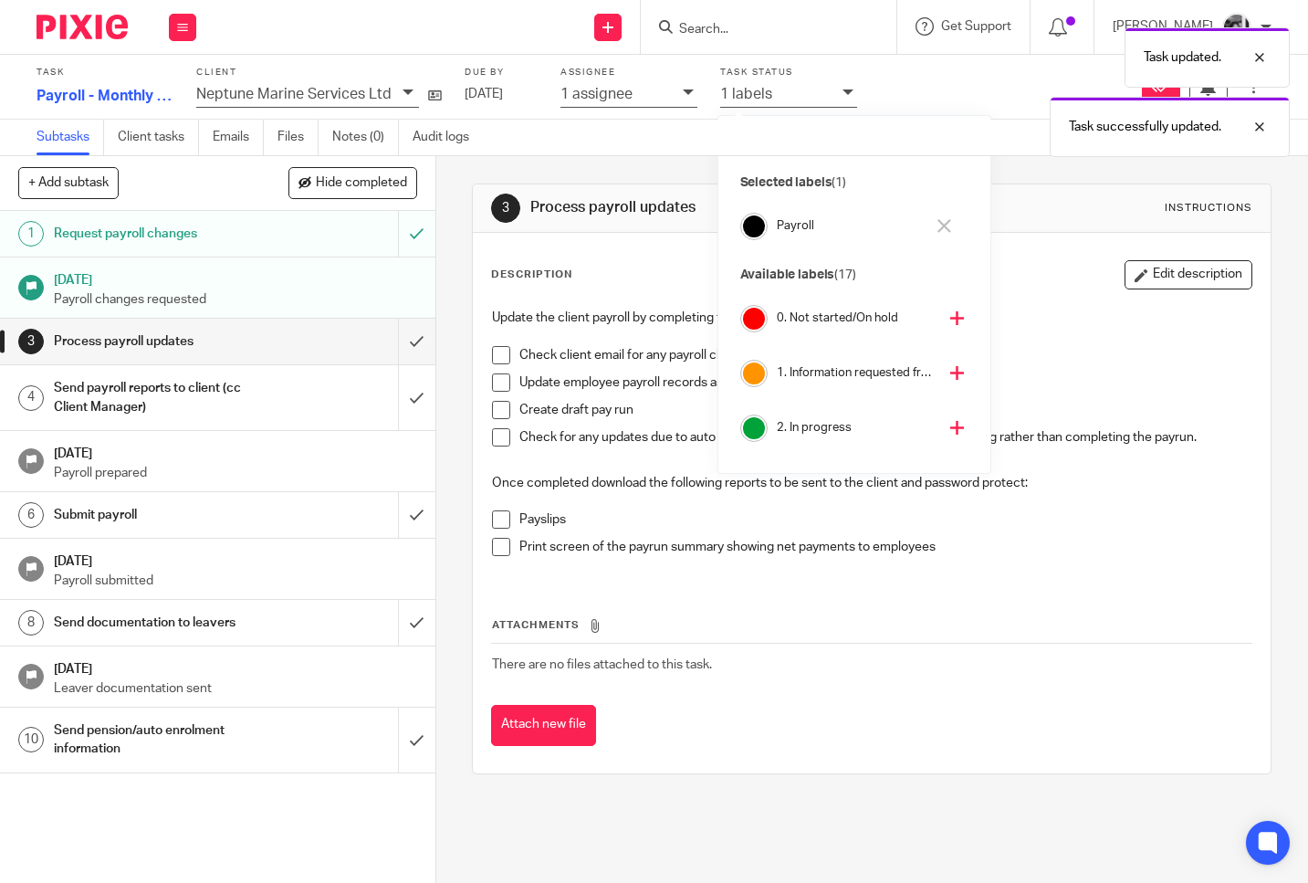
click at [950, 375] on icon at bounding box center [957, 373] width 14 height 14
